Goal: Task Accomplishment & Management: Manage account settings

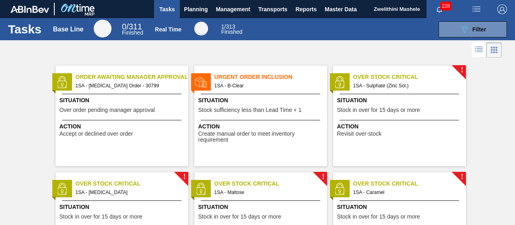
click at [165, 121] on div "Action Accept or declined over order" at bounding box center [122, 128] width 133 height 17
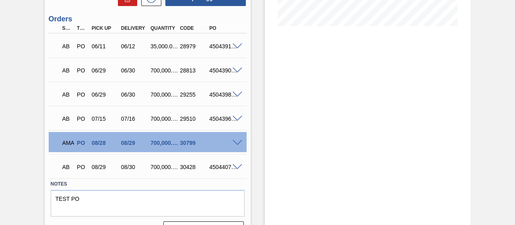
scroll to position [211, 0]
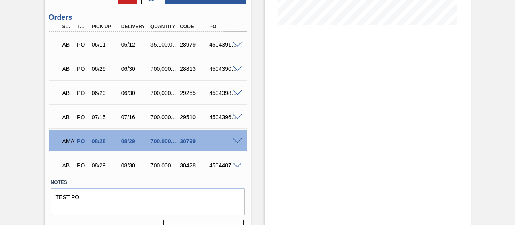
click at [237, 142] on span at bounding box center [238, 142] width 10 height 6
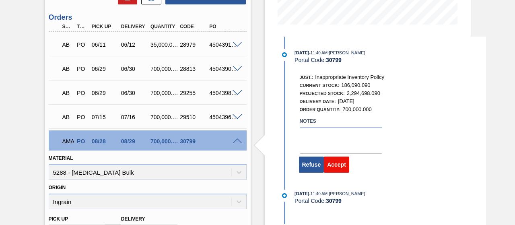
click at [333, 166] on button "Accept" at bounding box center [336, 165] width 25 height 16
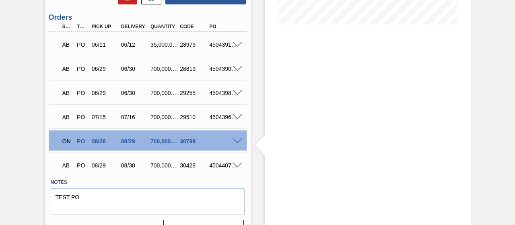
scroll to position [14, 0]
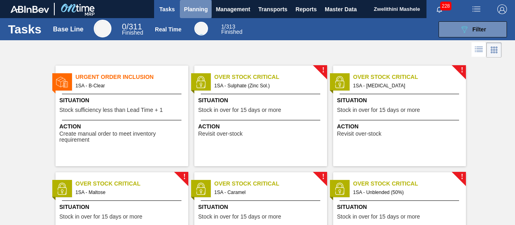
click at [189, 13] on span "Planning" at bounding box center [196, 9] width 24 height 10
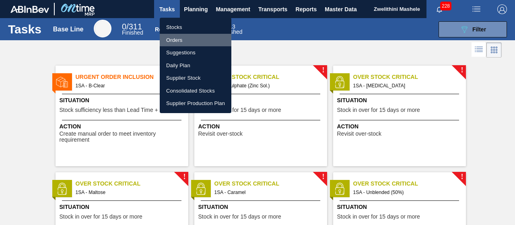
click at [184, 39] on li "Orders" at bounding box center [196, 40] width 72 height 13
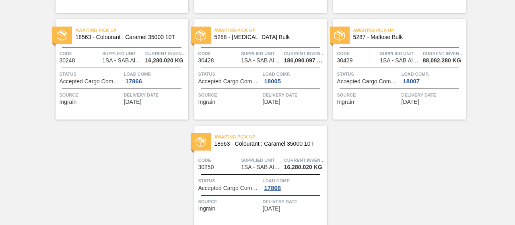
scroll to position [1358, 0]
